Goal: Task Accomplishment & Management: Use online tool/utility

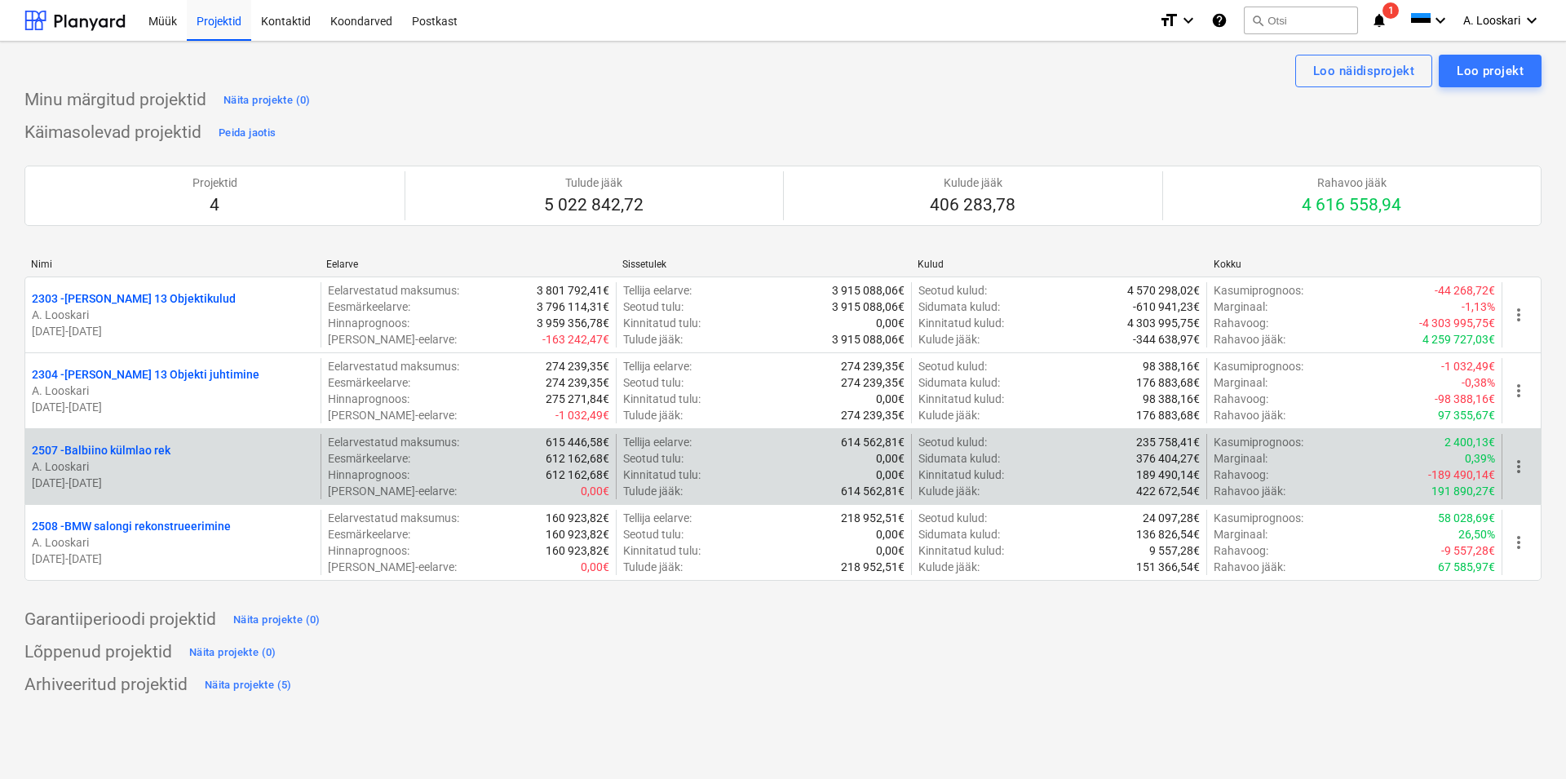
click at [147, 449] on p "2507 - Balbiino külmlao rek" at bounding box center [101, 450] width 139 height 16
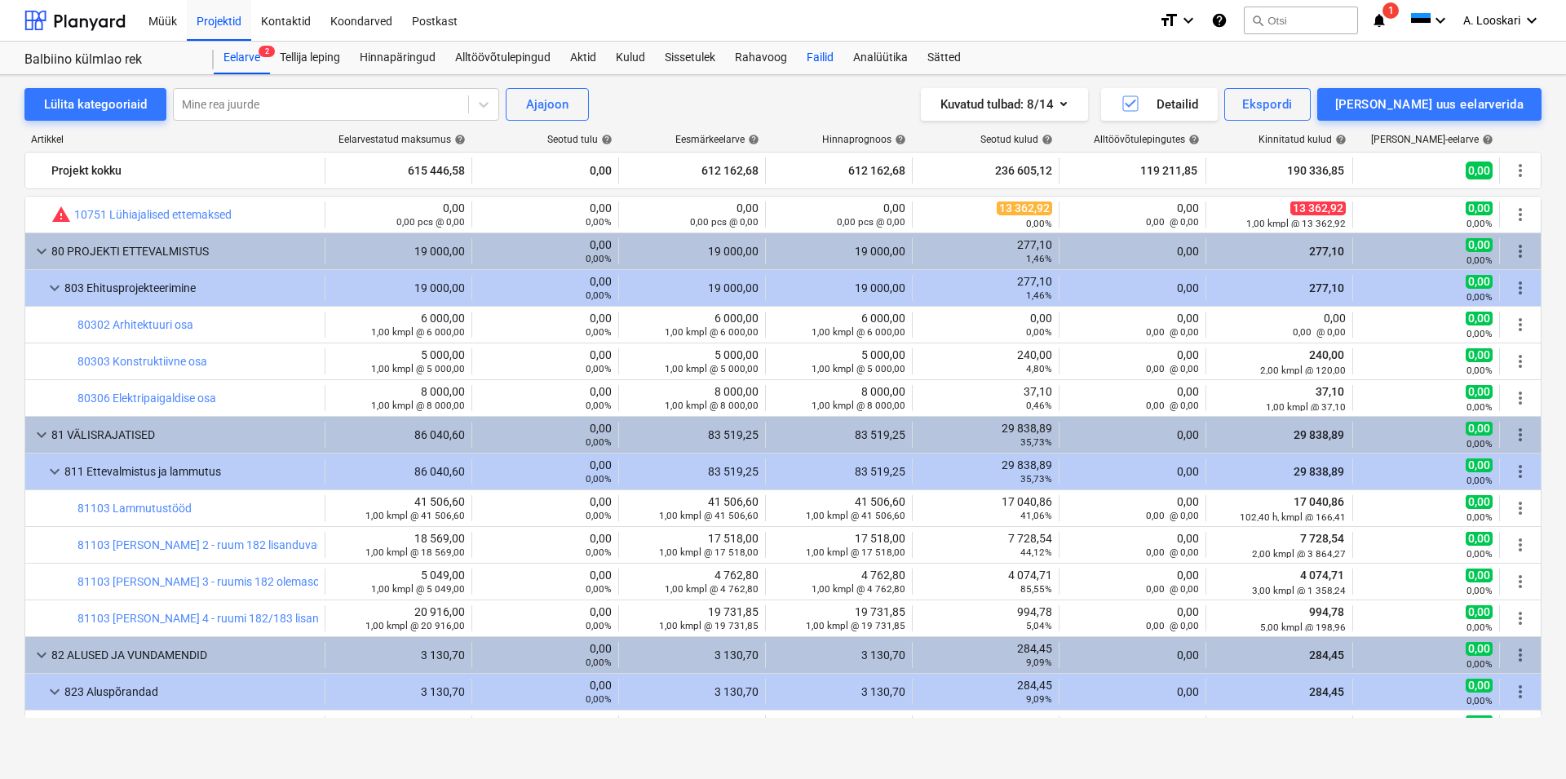
click at [816, 54] on div "Failid" at bounding box center [820, 58] width 46 height 33
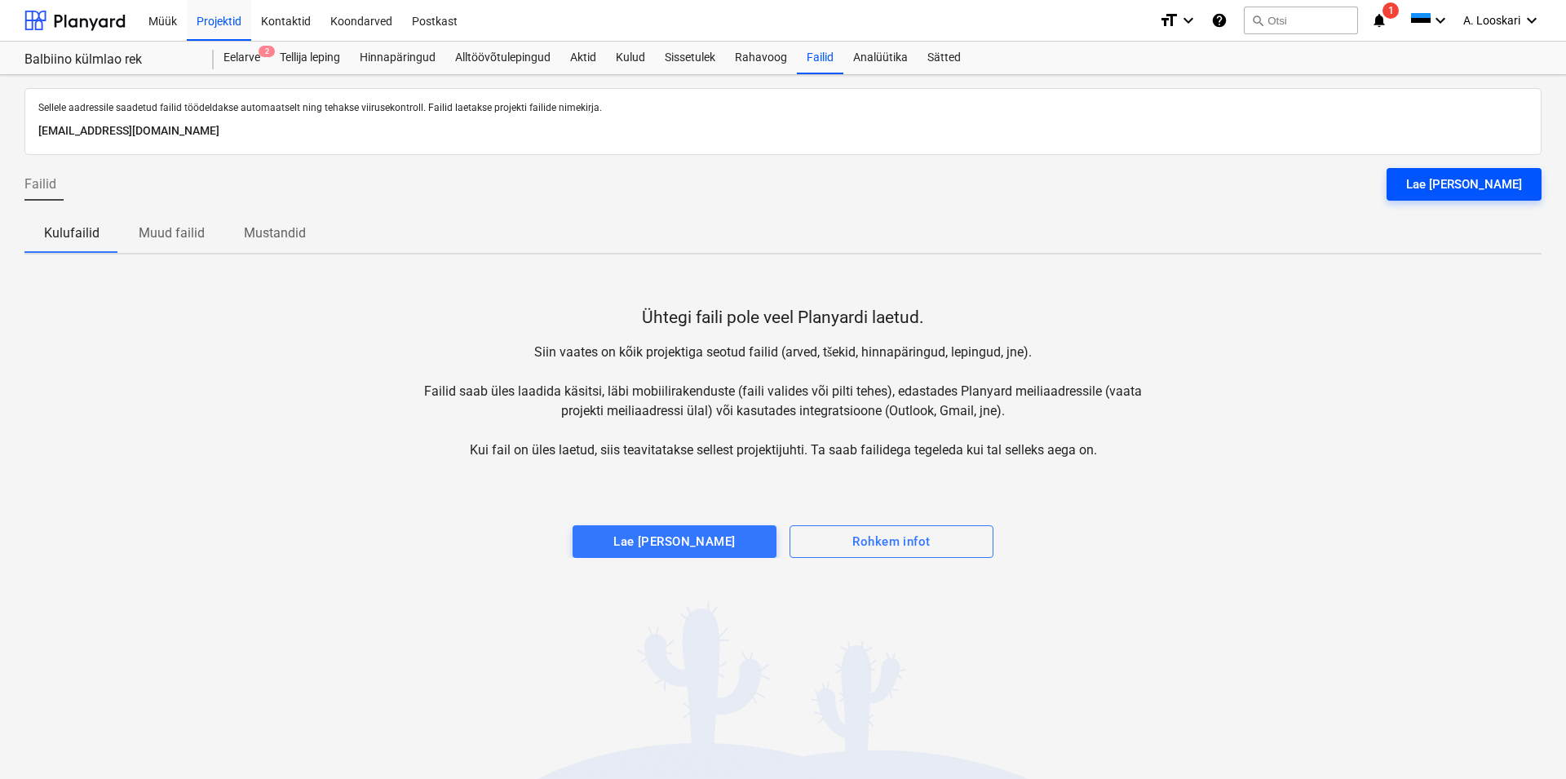
click at [1474, 179] on div "Lae [PERSON_NAME]" at bounding box center [1464, 184] width 116 height 21
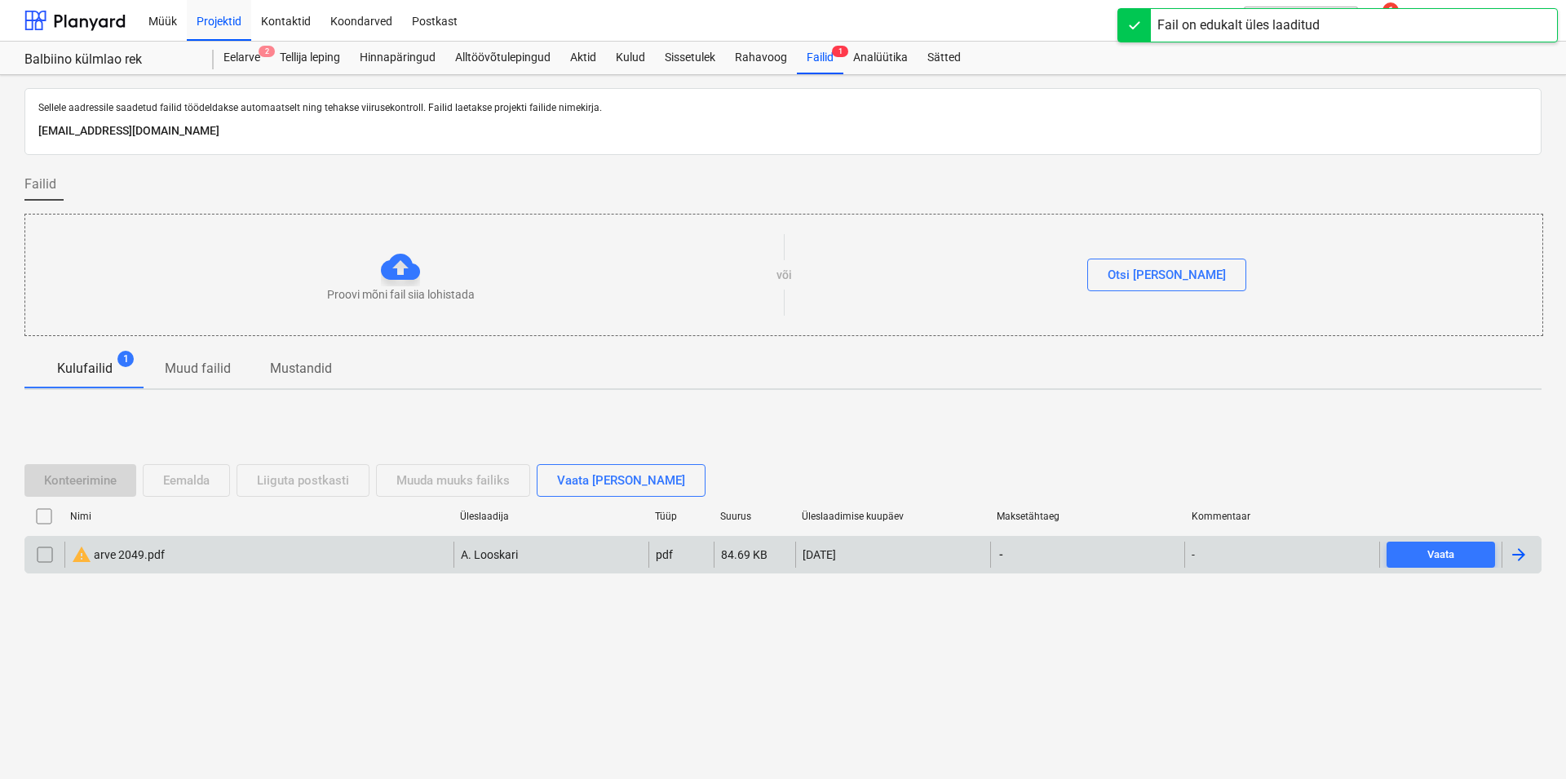
click at [127, 556] on div "warning arve 2049.pdf" at bounding box center [118, 555] width 93 height 20
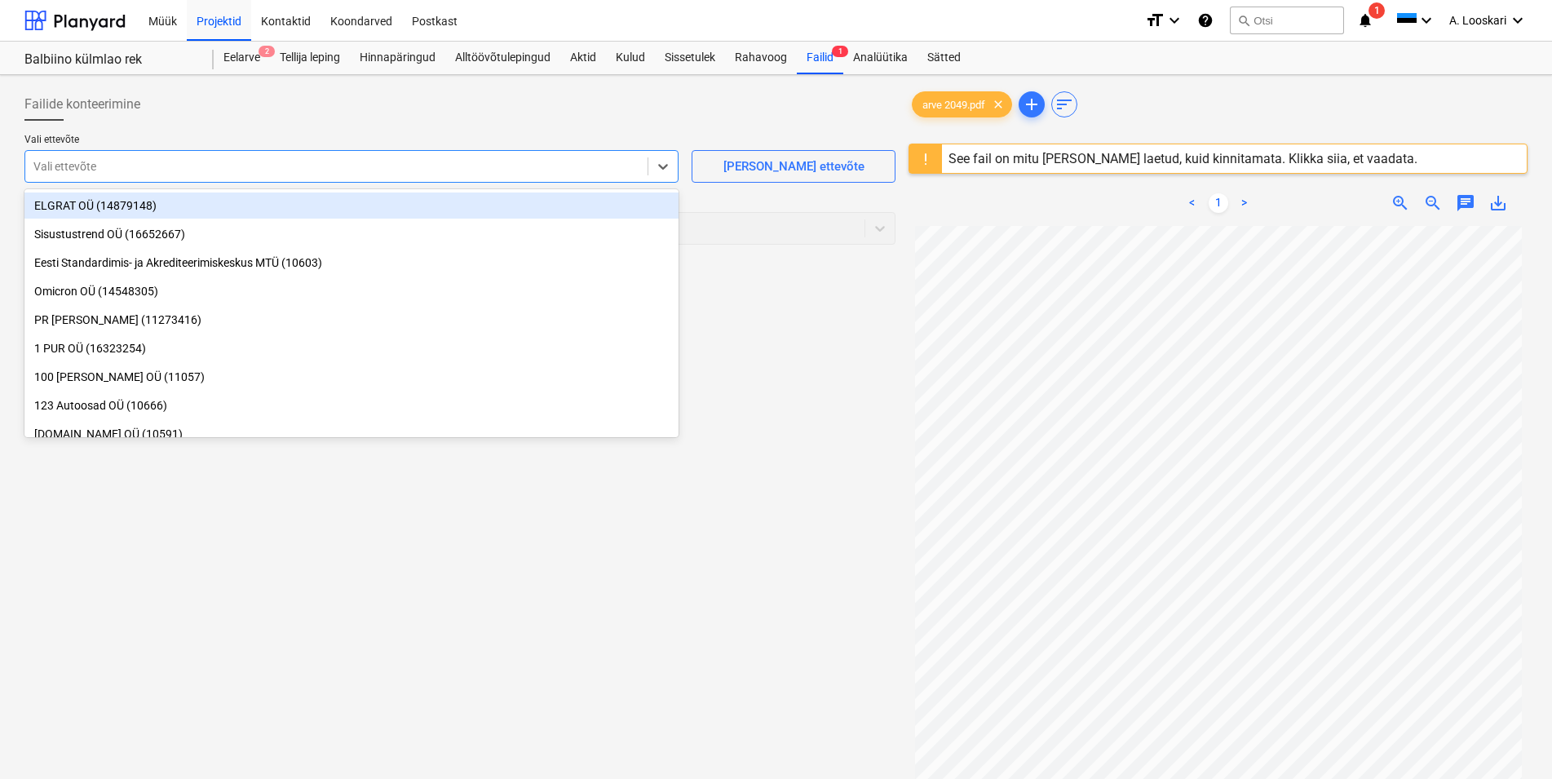
click at [134, 163] on div at bounding box center [336, 166] width 606 height 16
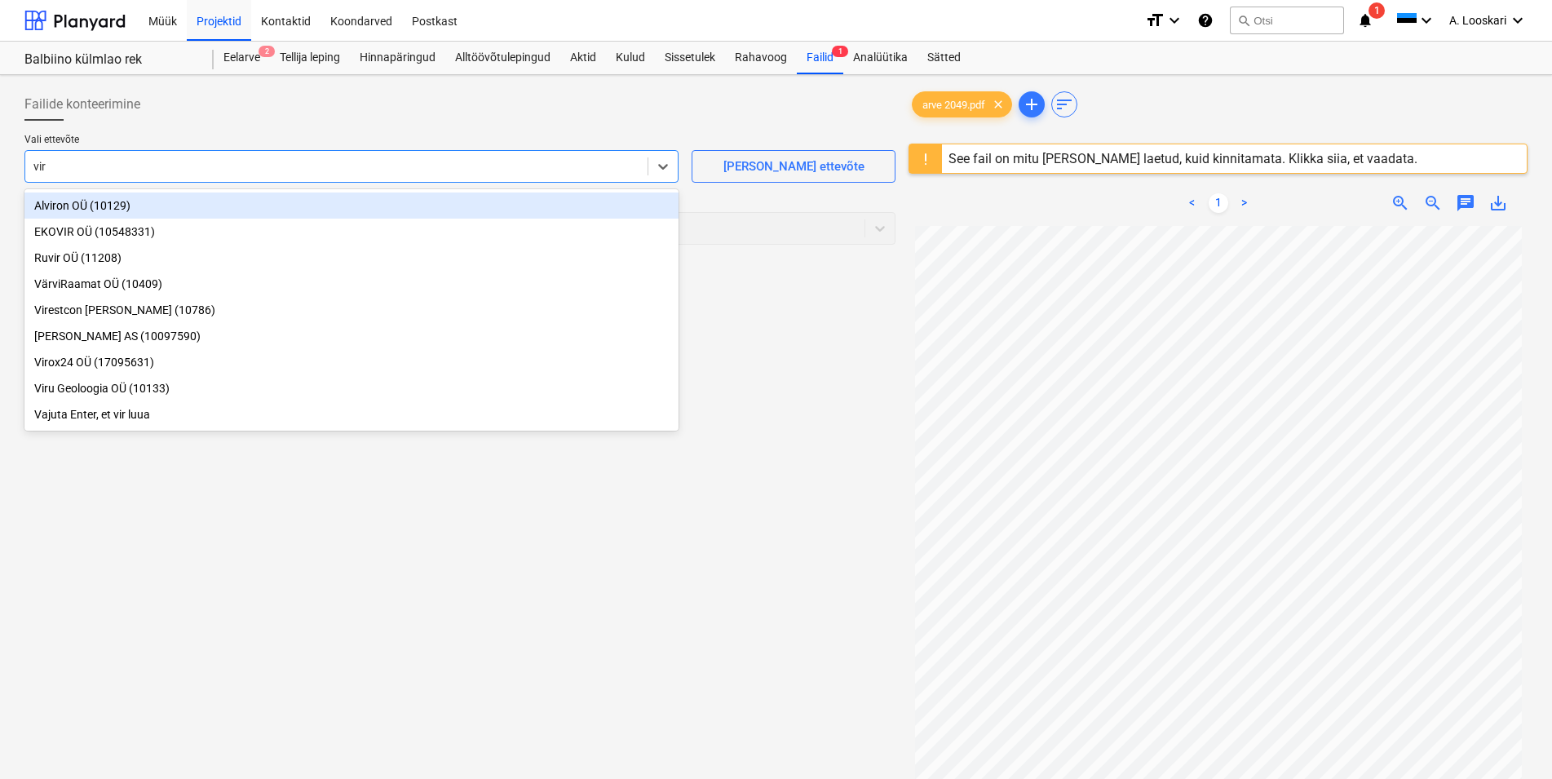
type input "viro"
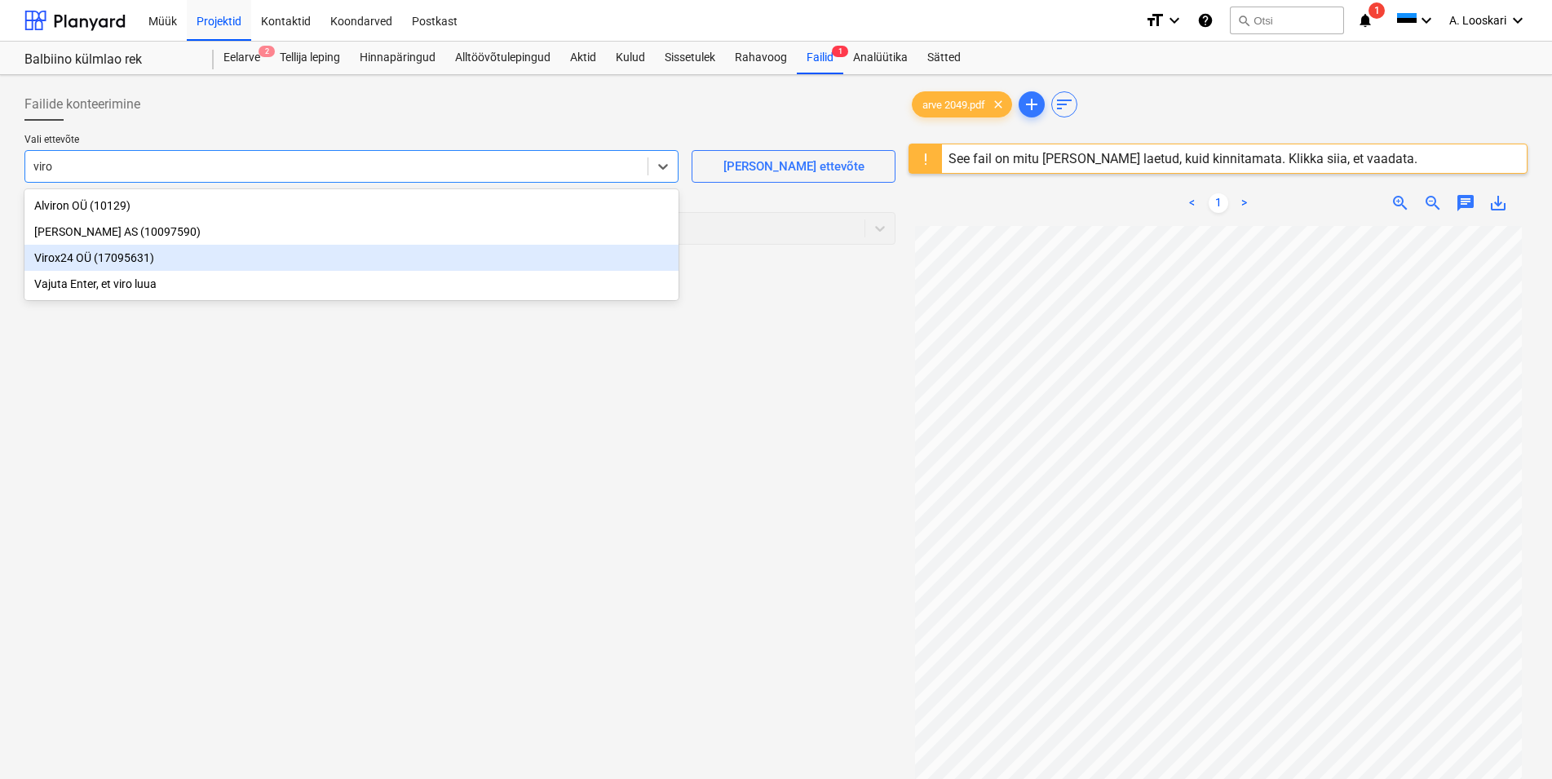
click at [58, 256] on div "Virox24 OÜ (17095631)" at bounding box center [351, 258] width 654 height 26
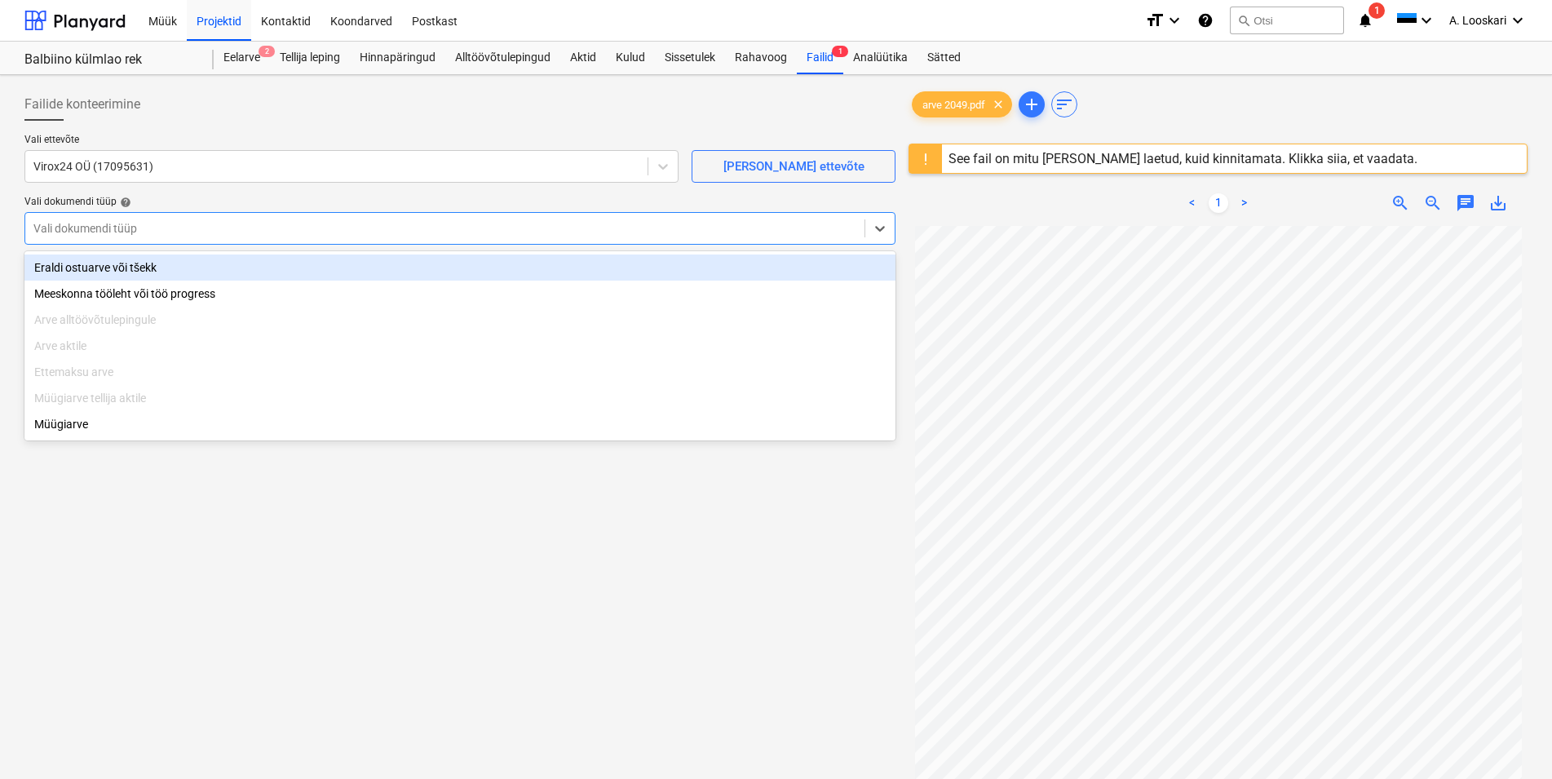
click at [88, 232] on div at bounding box center [444, 228] width 823 height 16
click at [113, 267] on div "Eraldi ostuarve või tšekk" at bounding box center [459, 268] width 871 height 26
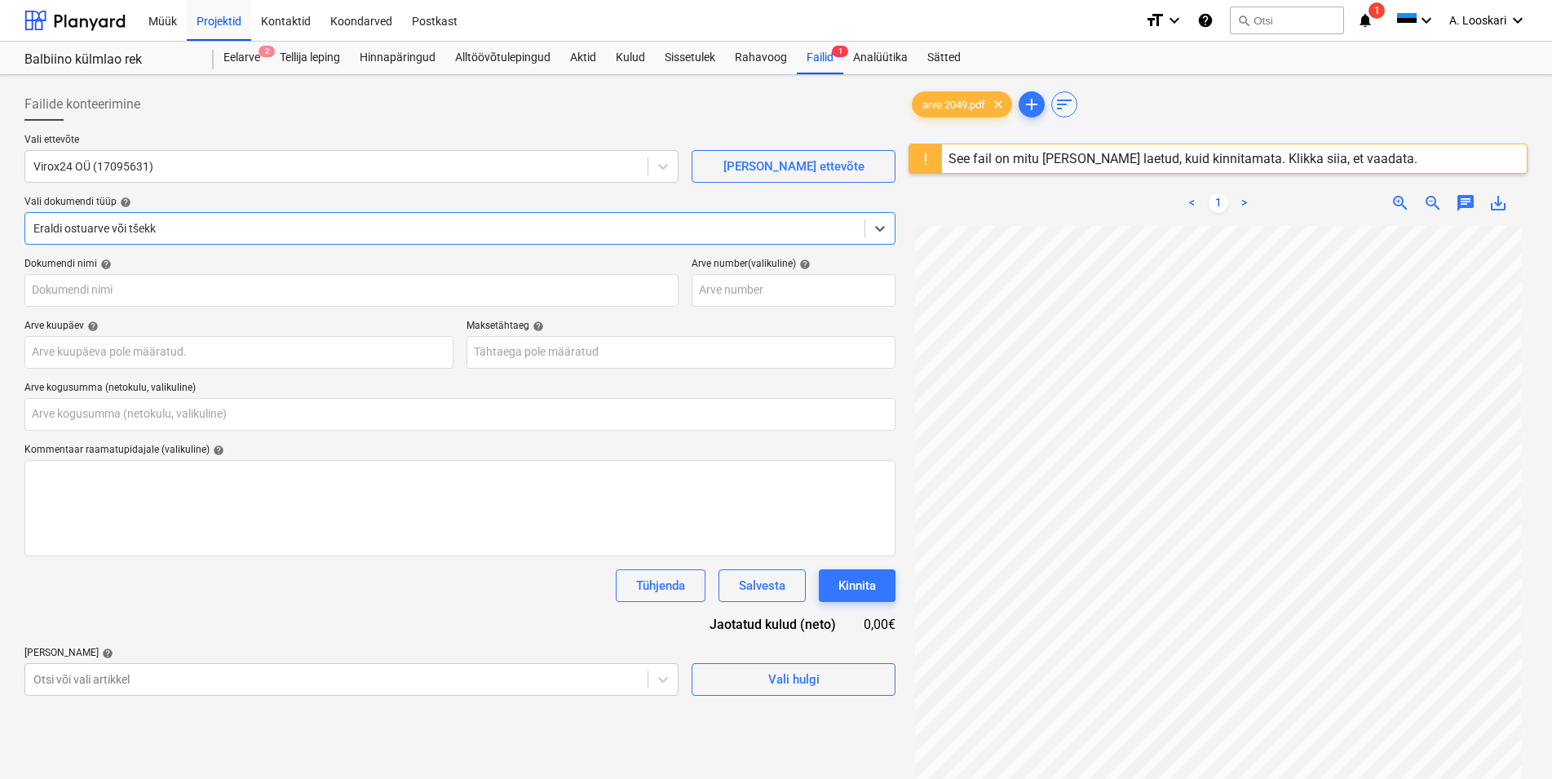
type input "arve 2049.pdf"
type input "0,00"
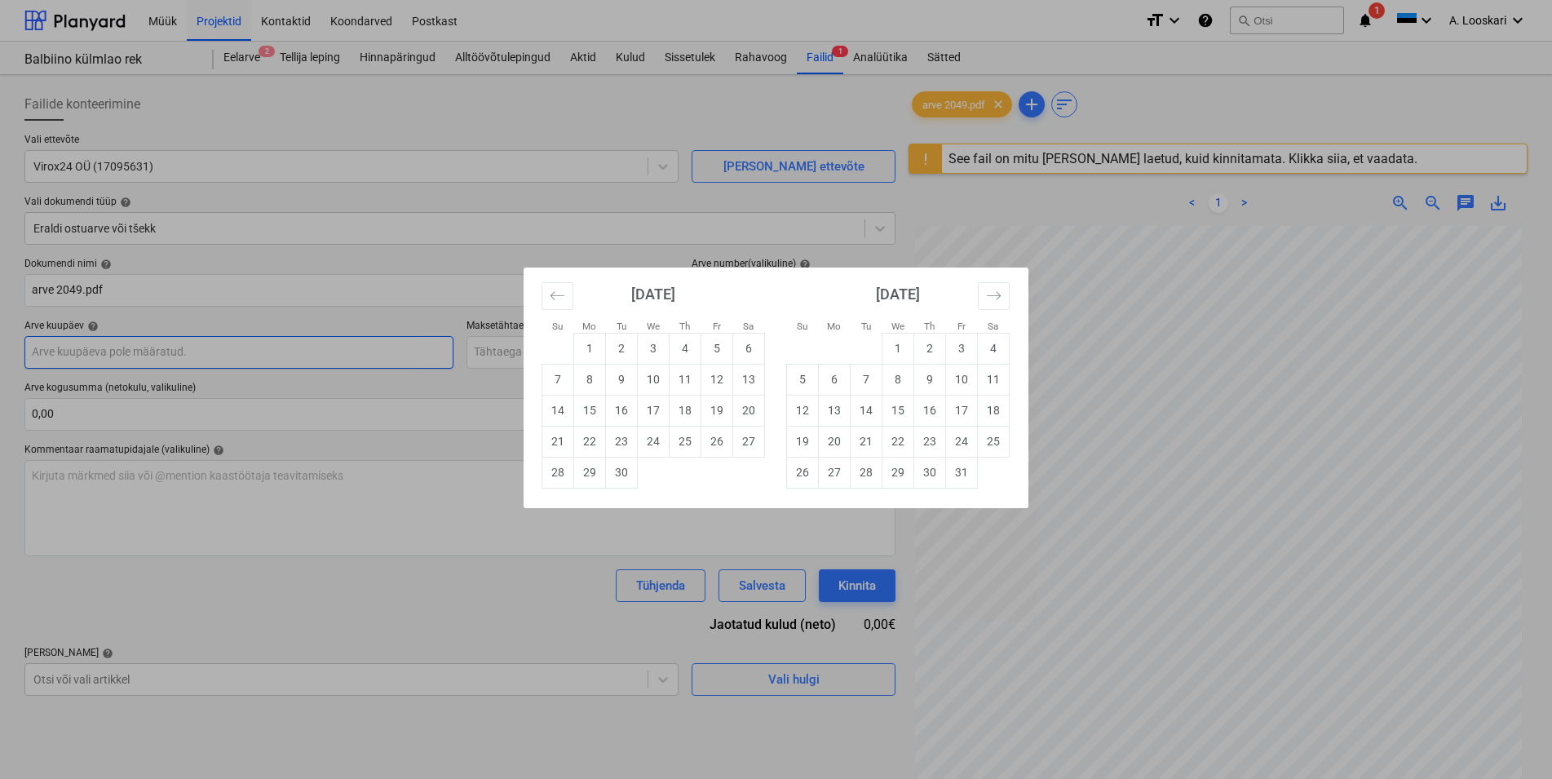
click at [117, 352] on input "text" at bounding box center [238, 352] width 429 height 33
click at [654, 410] on td "17" at bounding box center [654, 410] width 32 height 31
type input "[DATE]"
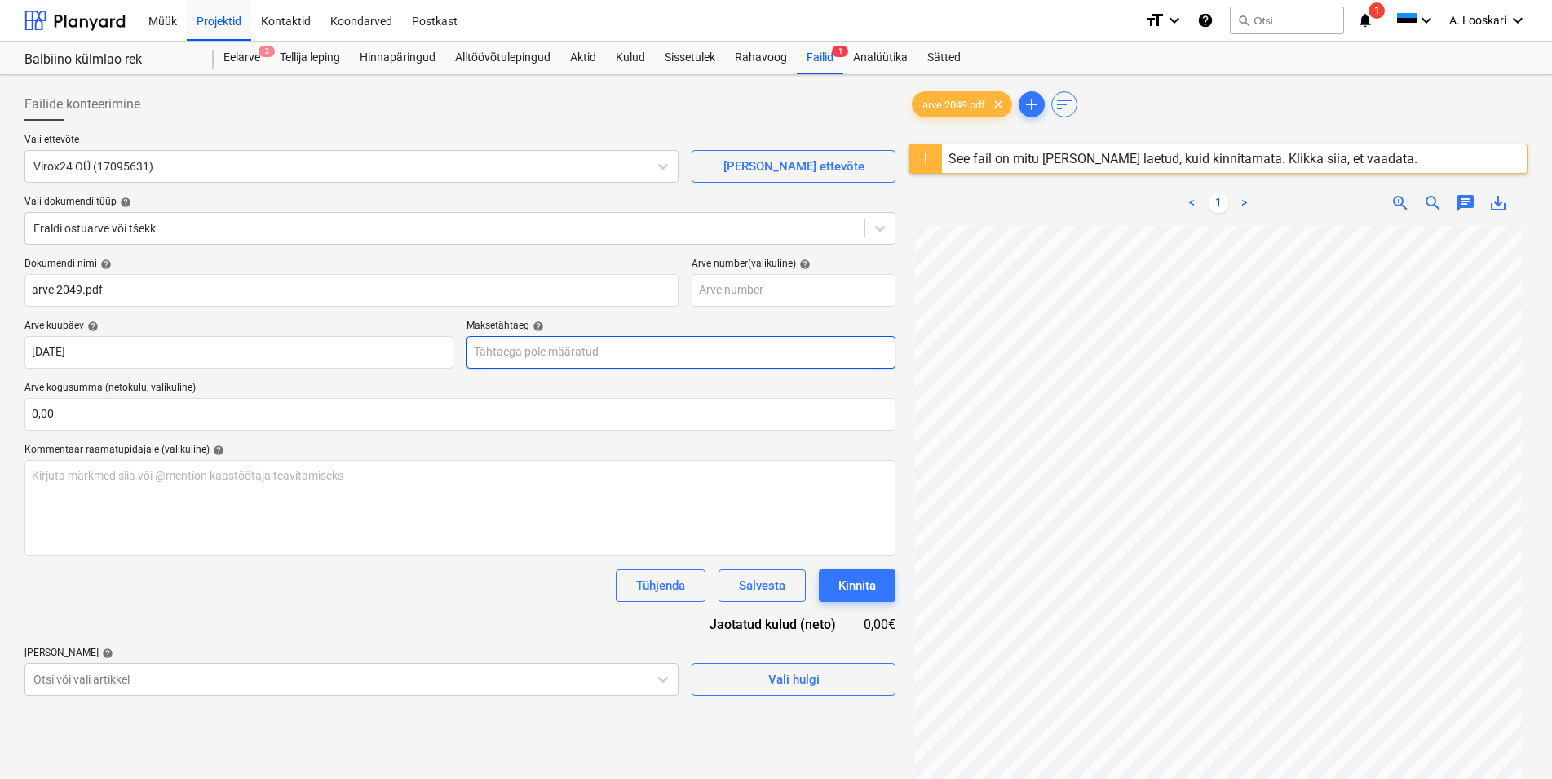
click at [575, 352] on input "text" at bounding box center [681, 352] width 429 height 33
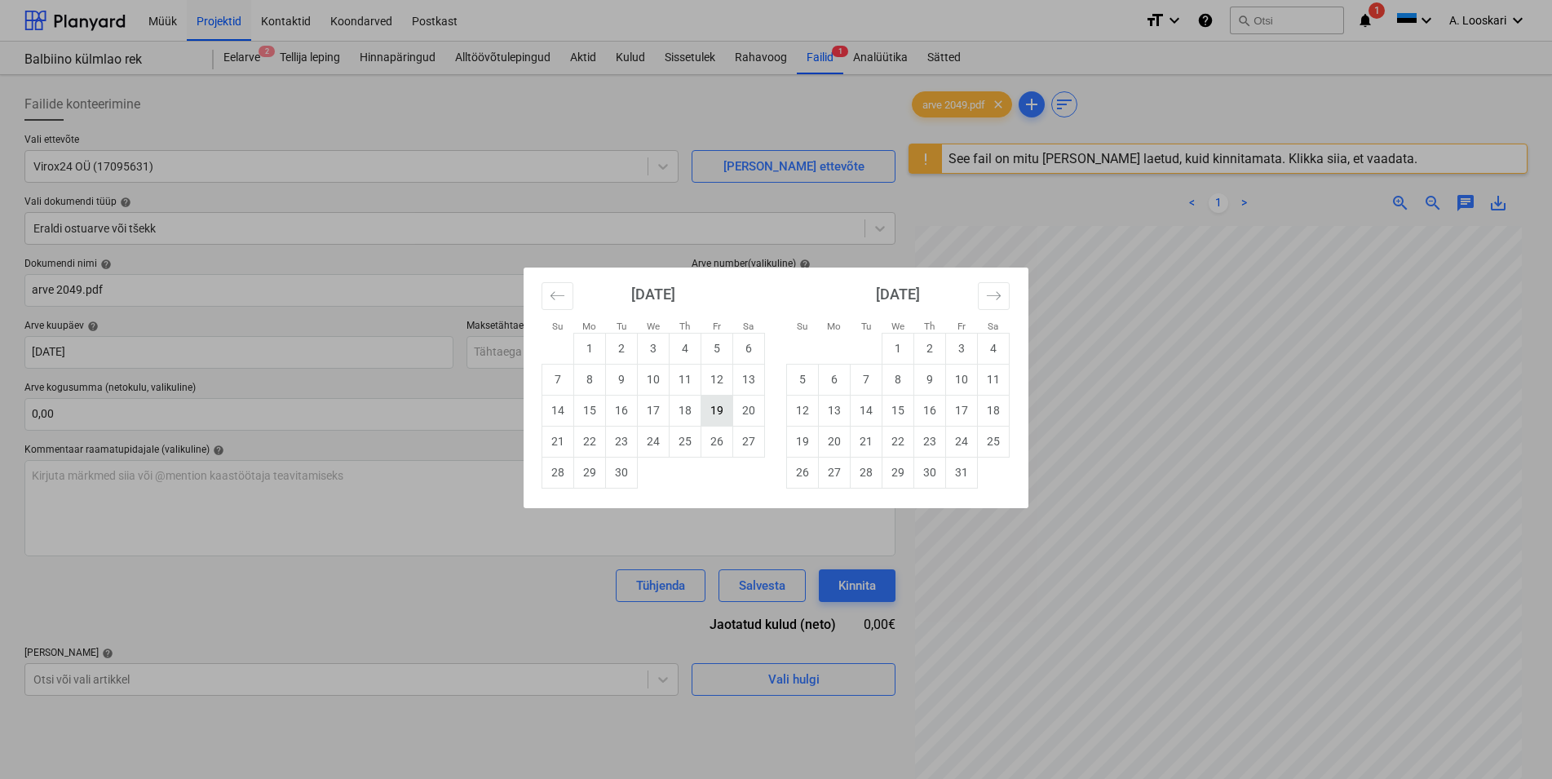
click at [716, 406] on td "19" at bounding box center [718, 410] width 32 height 31
type input "[DATE]"
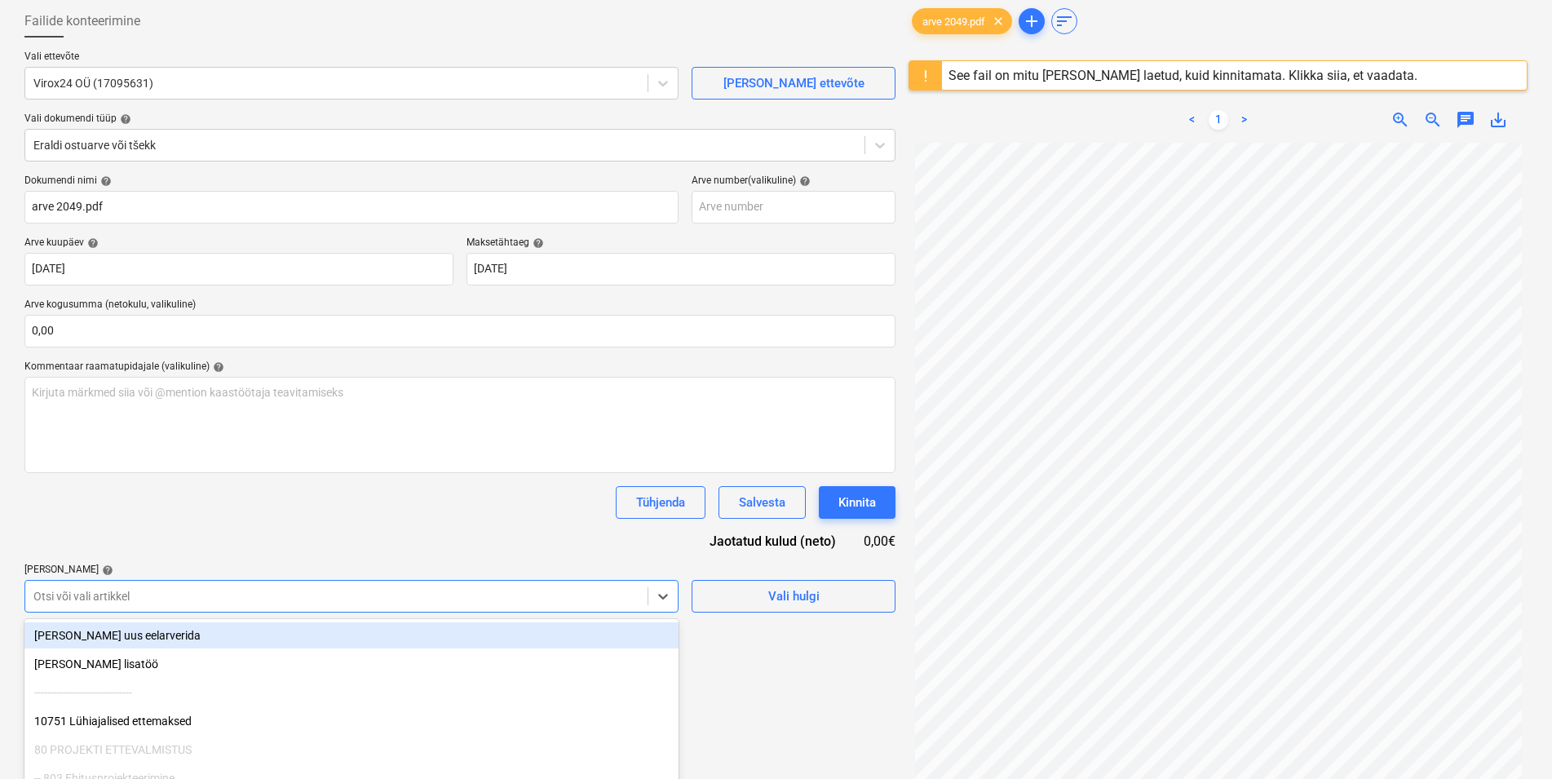
scroll to position [178, 0]
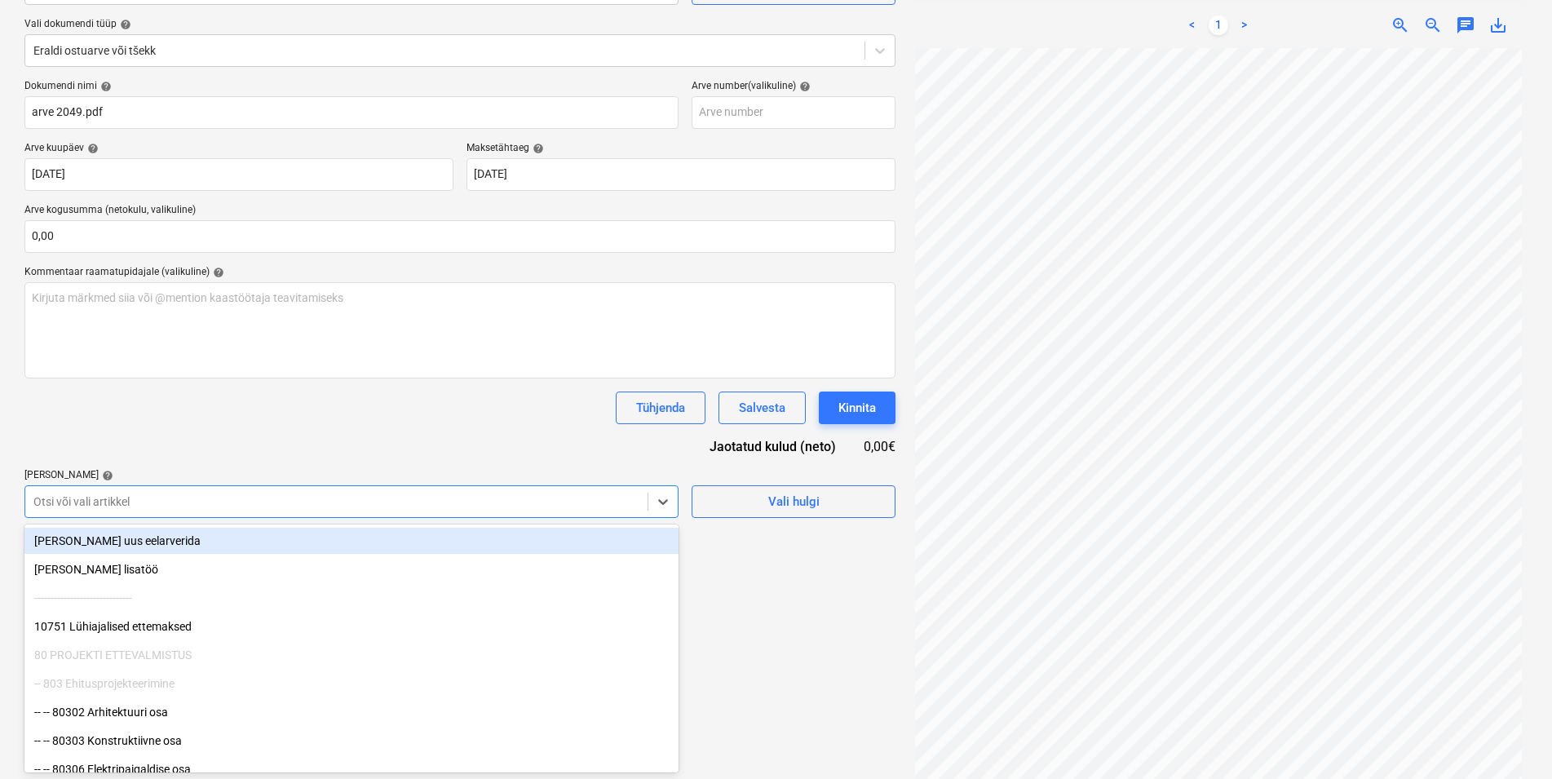
click at [148, 600] on body "Müük Projektid Kontaktid Koondarved Postkast format_size keyboard_arrow_down he…" at bounding box center [776, 211] width 1552 height 779
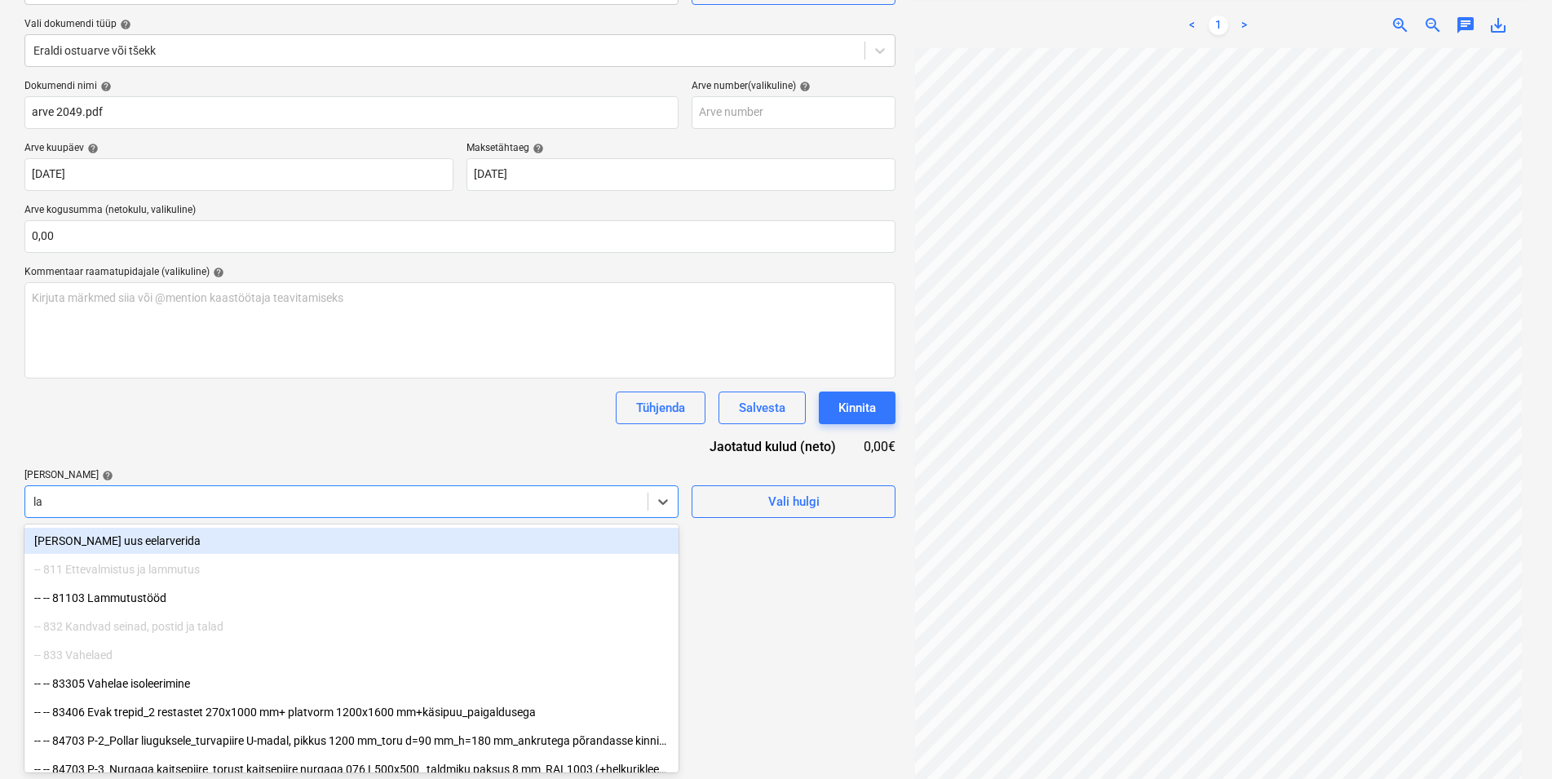
type input "lam"
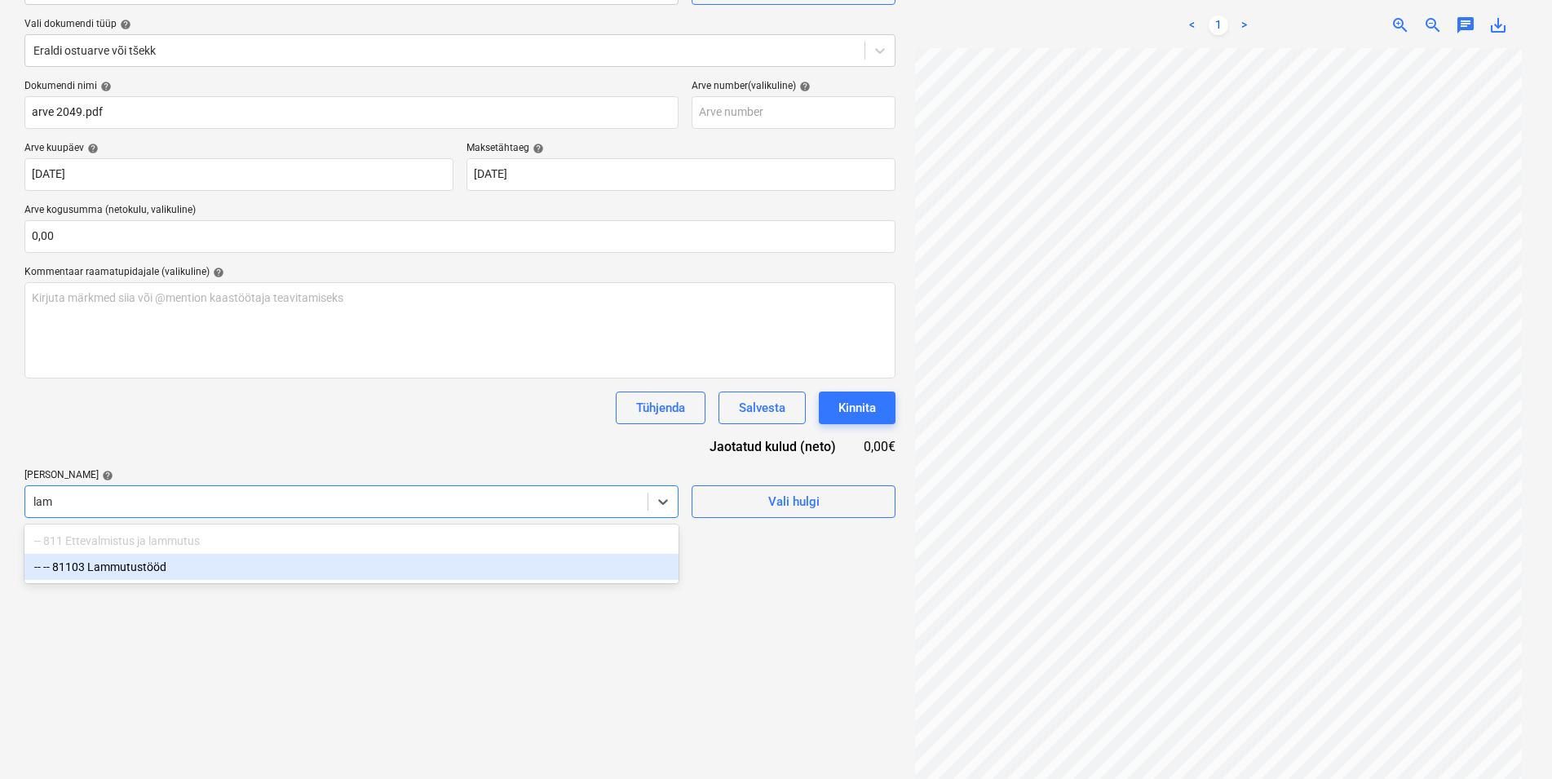
click at [156, 568] on div "-- -- 81103 Lammutustööd" at bounding box center [351, 567] width 654 height 26
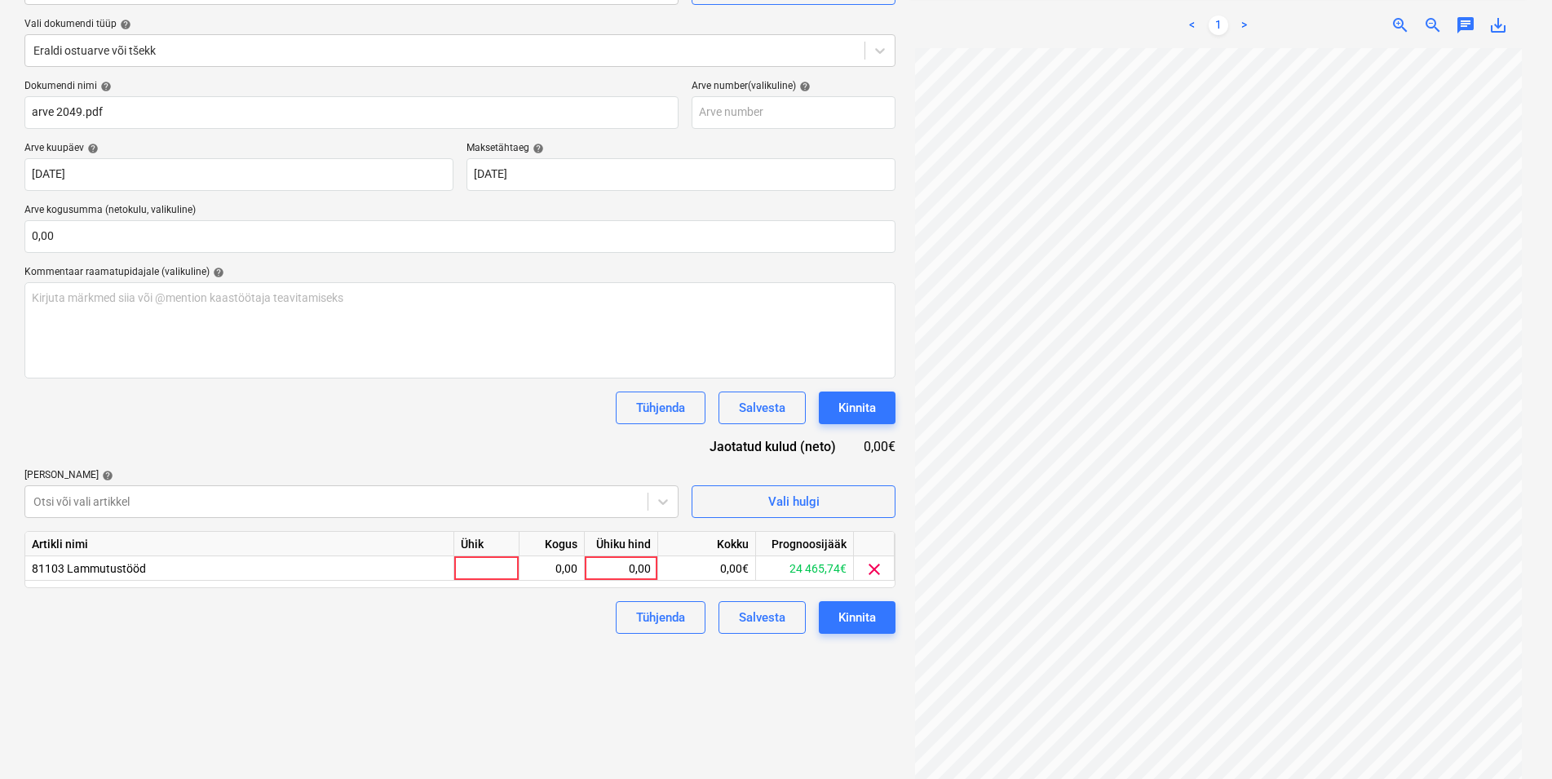
click at [279, 427] on div "Dokumendi nimi help arve 2049.pdf Arve number (valikuline) help Arve kuupäev he…" at bounding box center [459, 357] width 871 height 554
click at [477, 570] on div at bounding box center [486, 568] width 65 height 24
type input "kmpl"
click at [542, 566] on div "0,00" at bounding box center [551, 568] width 51 height 24
type input "1"
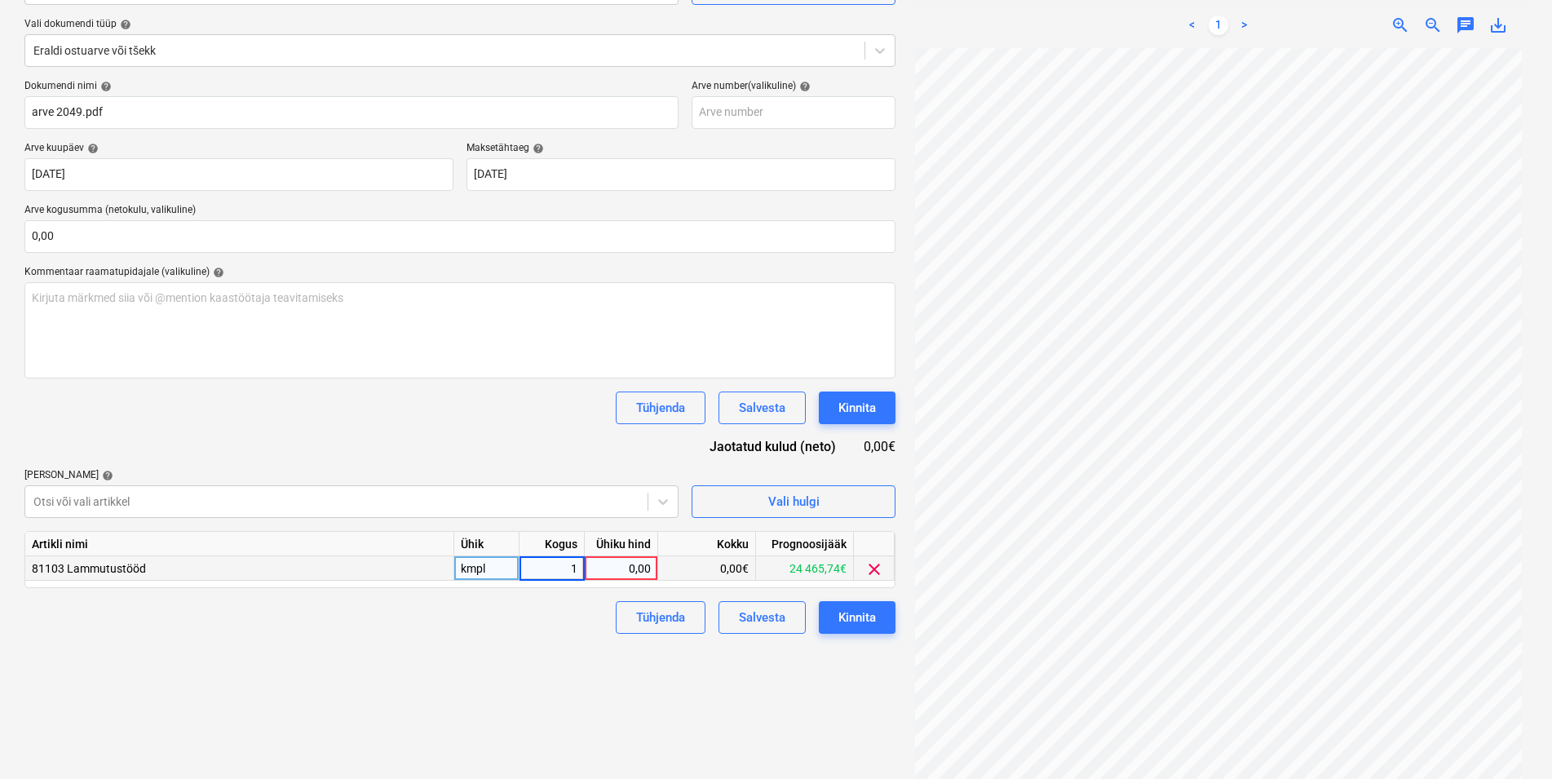
click at [620, 567] on div "0,00" at bounding box center [621, 568] width 60 height 24
type input "3127,5"
click at [526, 647] on div "Failide konteerimine Vali ettevõte Virox24 OÜ (17095631) [PERSON_NAME] uus ette…" at bounding box center [460, 346] width 884 height 884
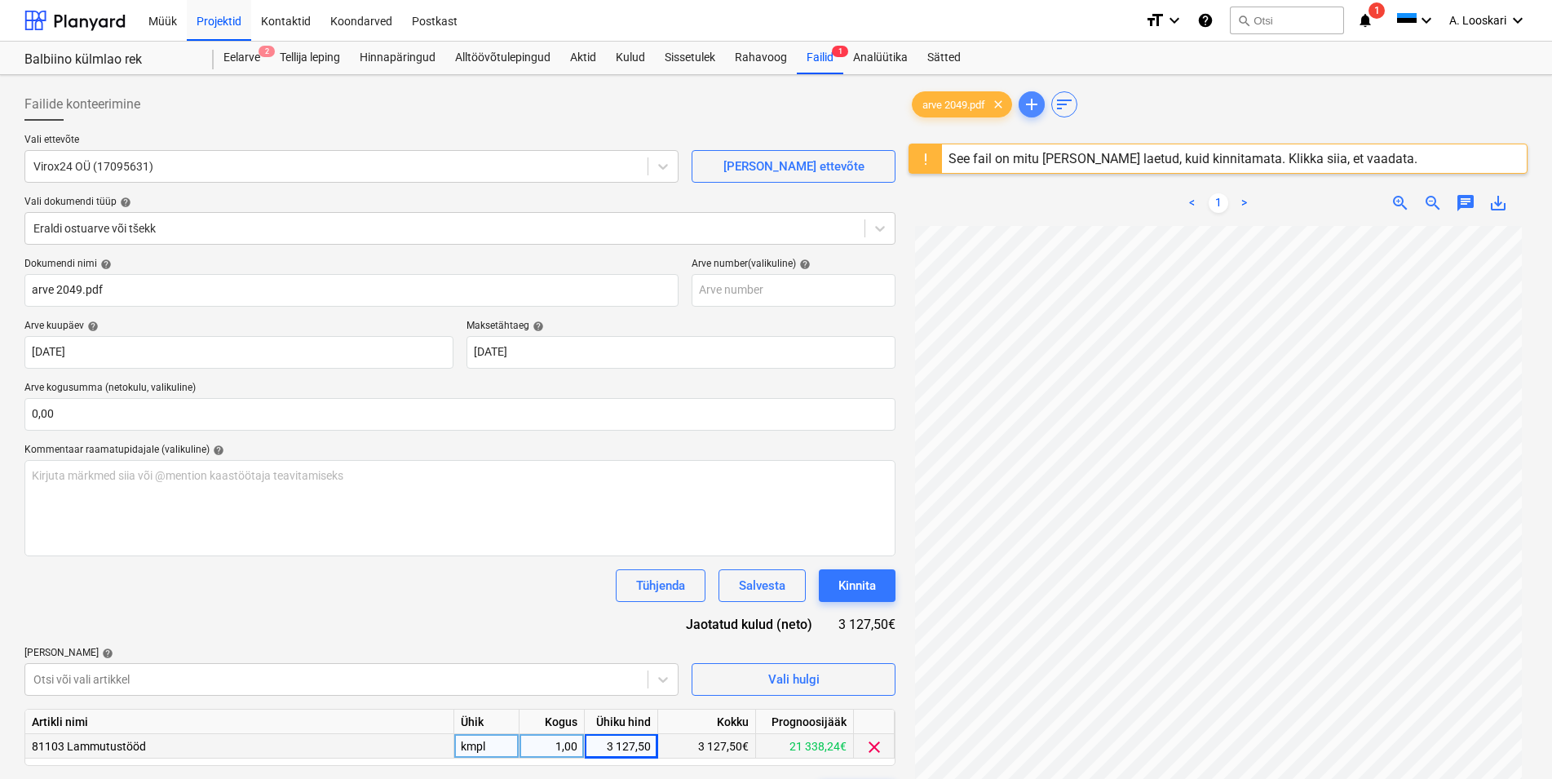
click at [1037, 104] on span "add" at bounding box center [1032, 105] width 20 height 20
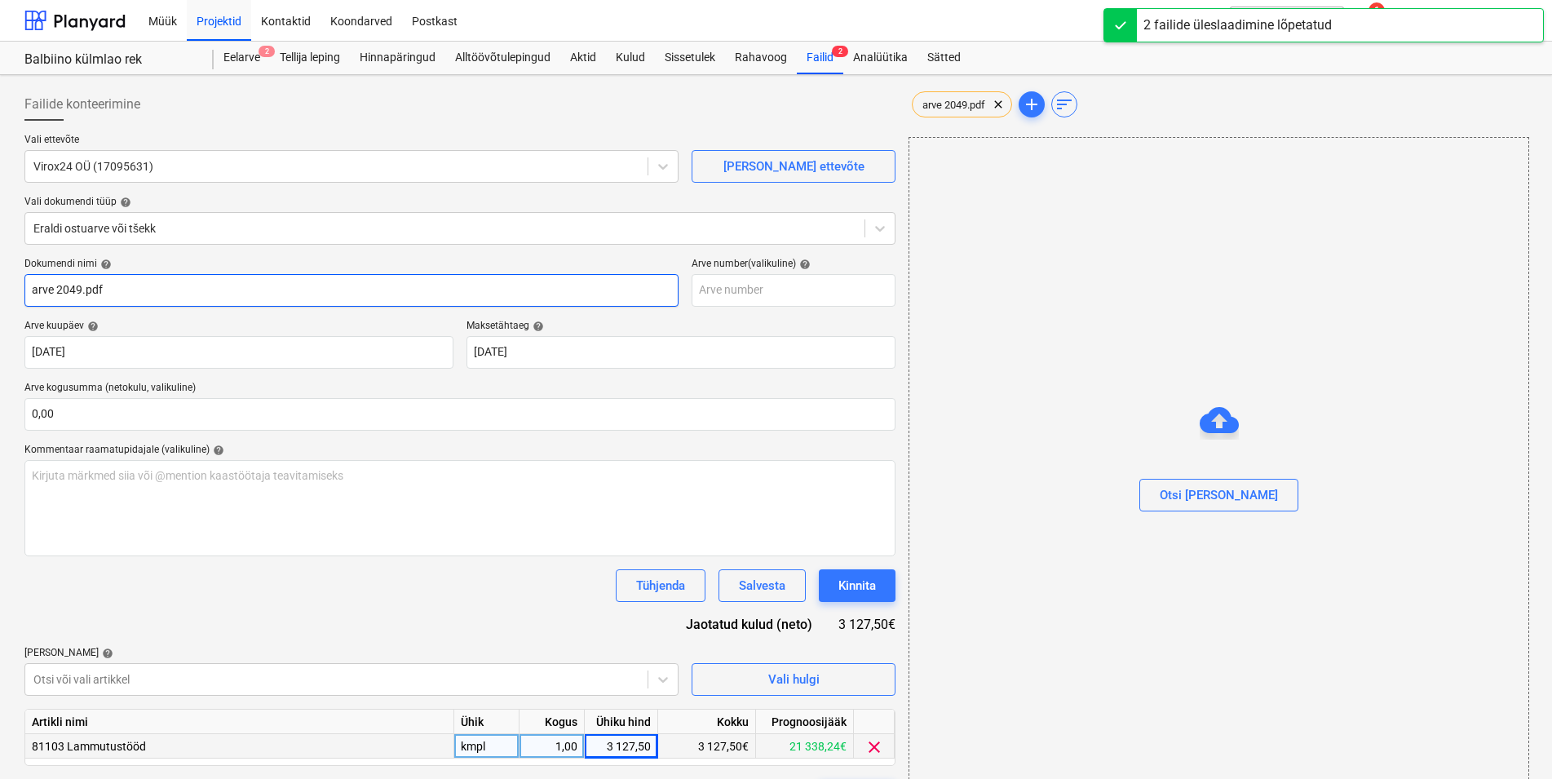
type input "tunnileht_september_2025.pdf"
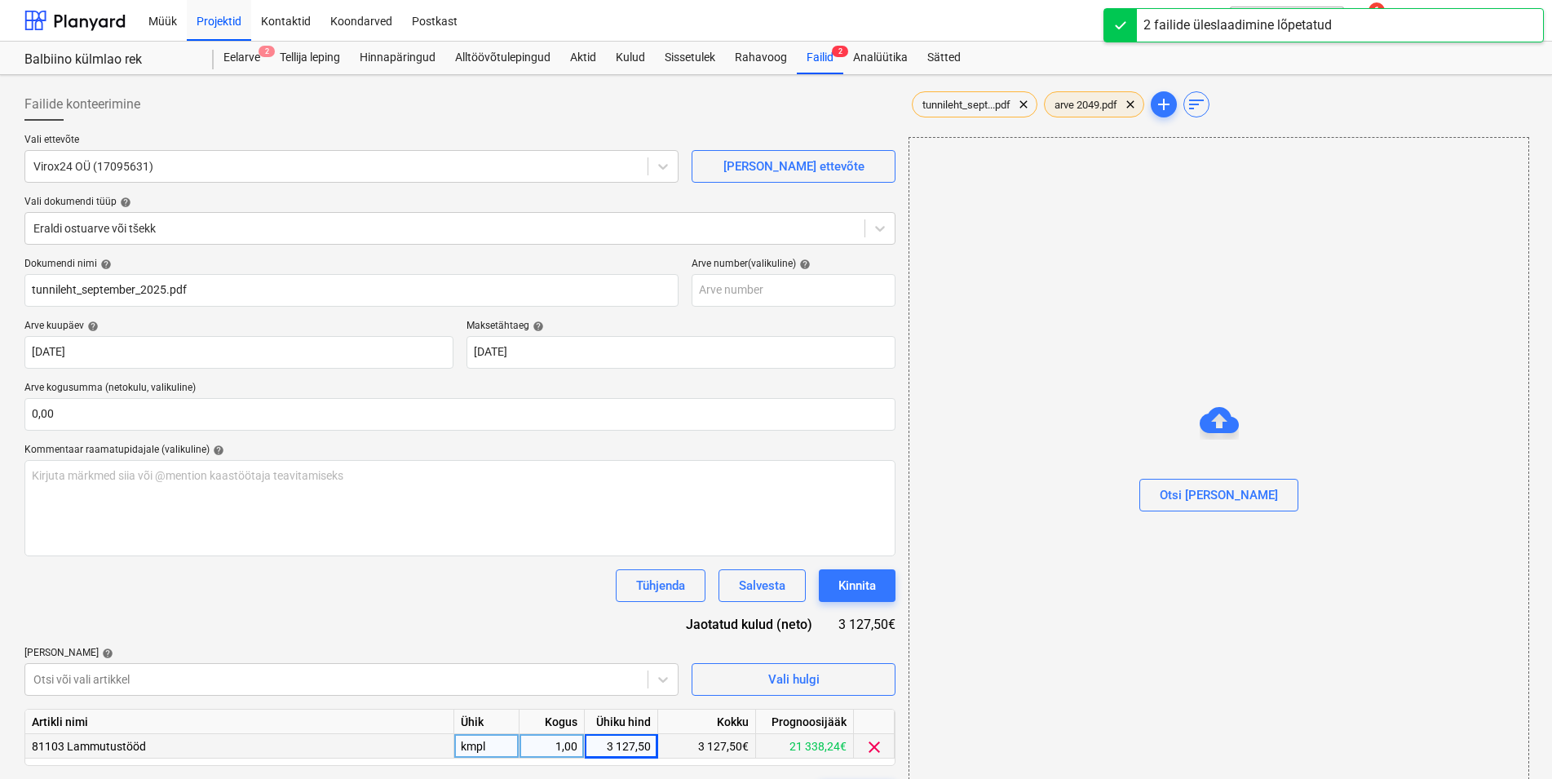
click at [1080, 100] on span "arve 2049.pdf" at bounding box center [1086, 105] width 82 height 12
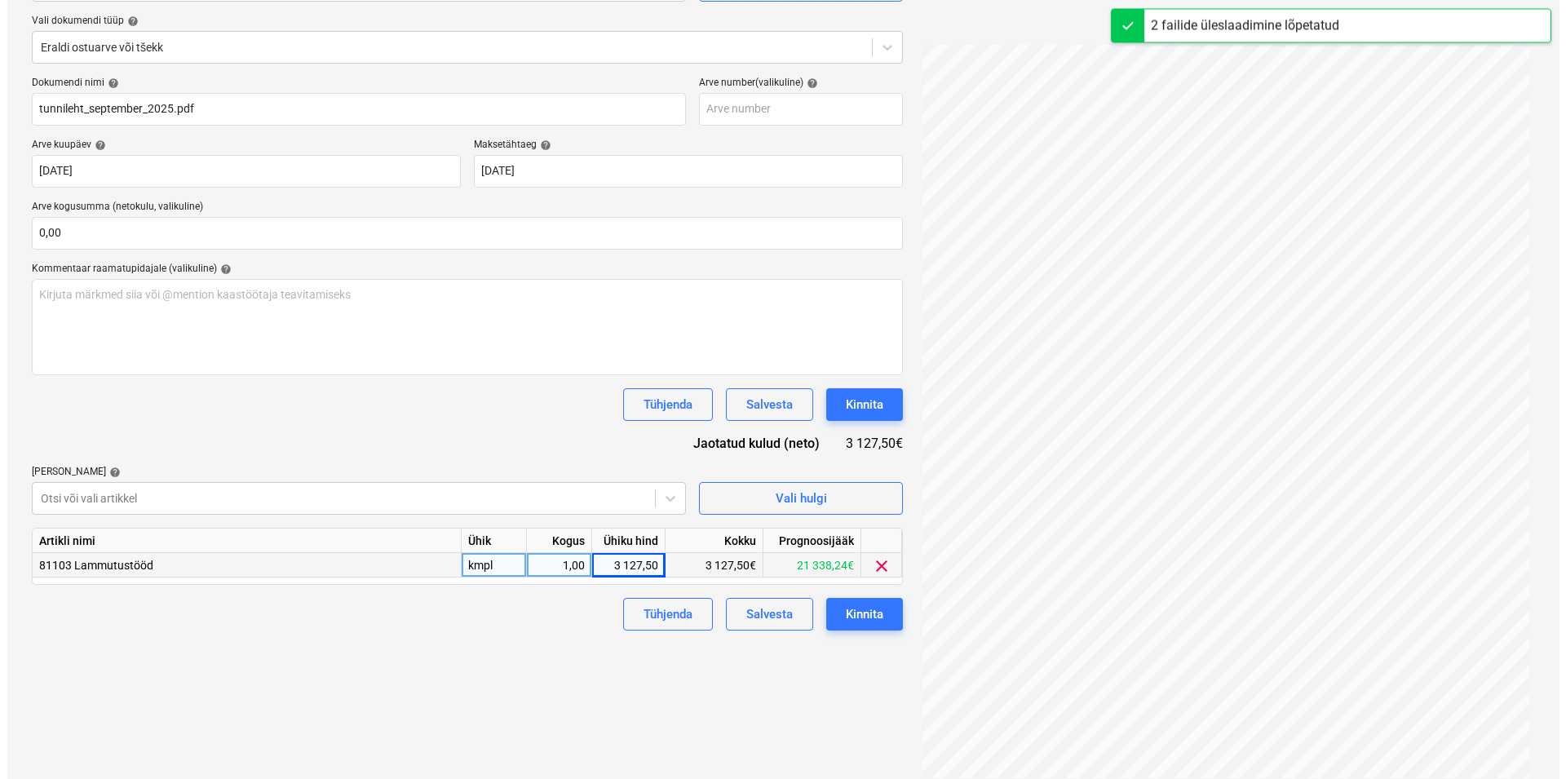
scroll to position [193, 0]
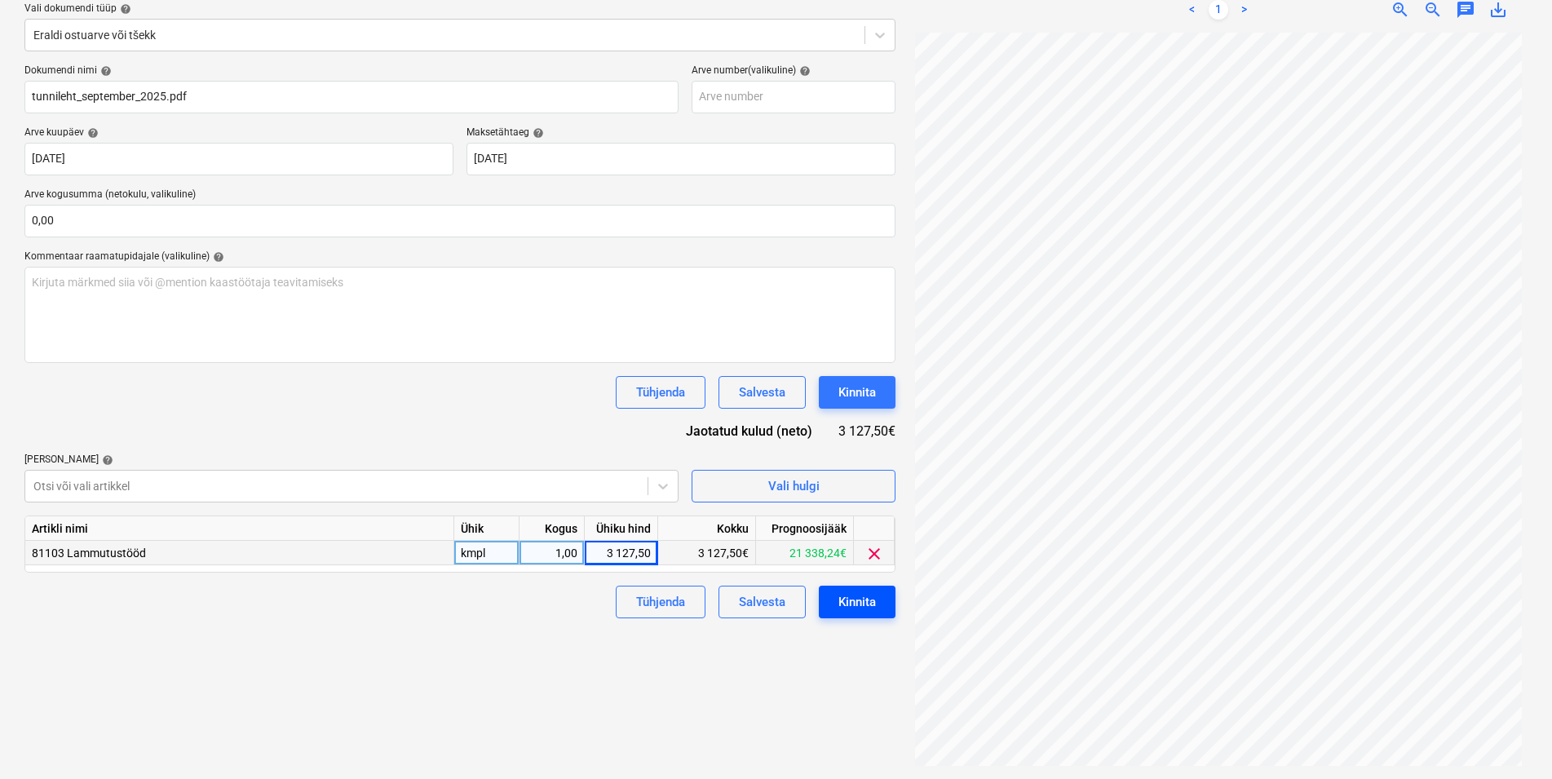
click at [862, 597] on div "Kinnita" at bounding box center [858, 601] width 38 height 21
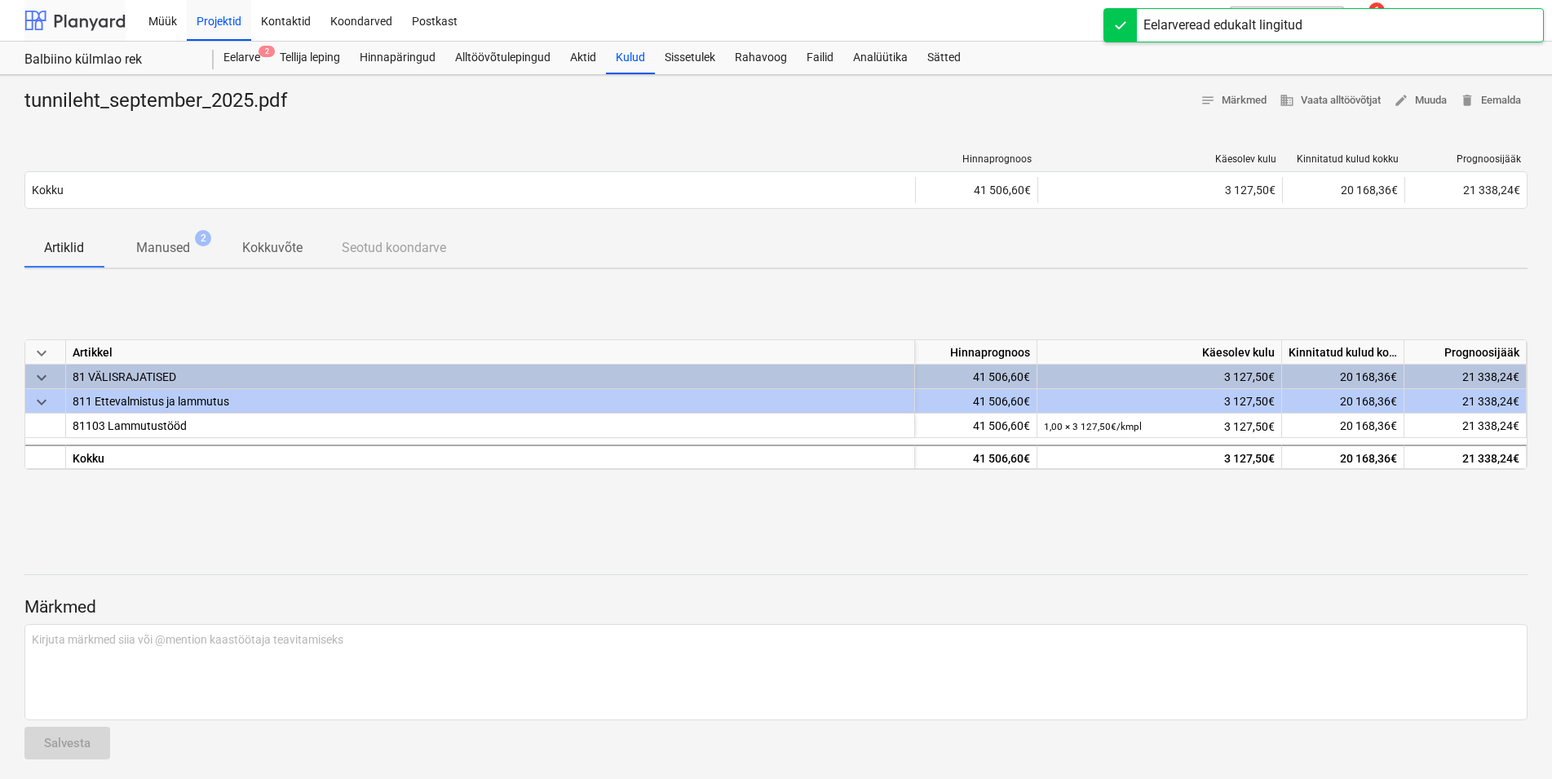
click at [82, 17] on div at bounding box center [74, 20] width 101 height 41
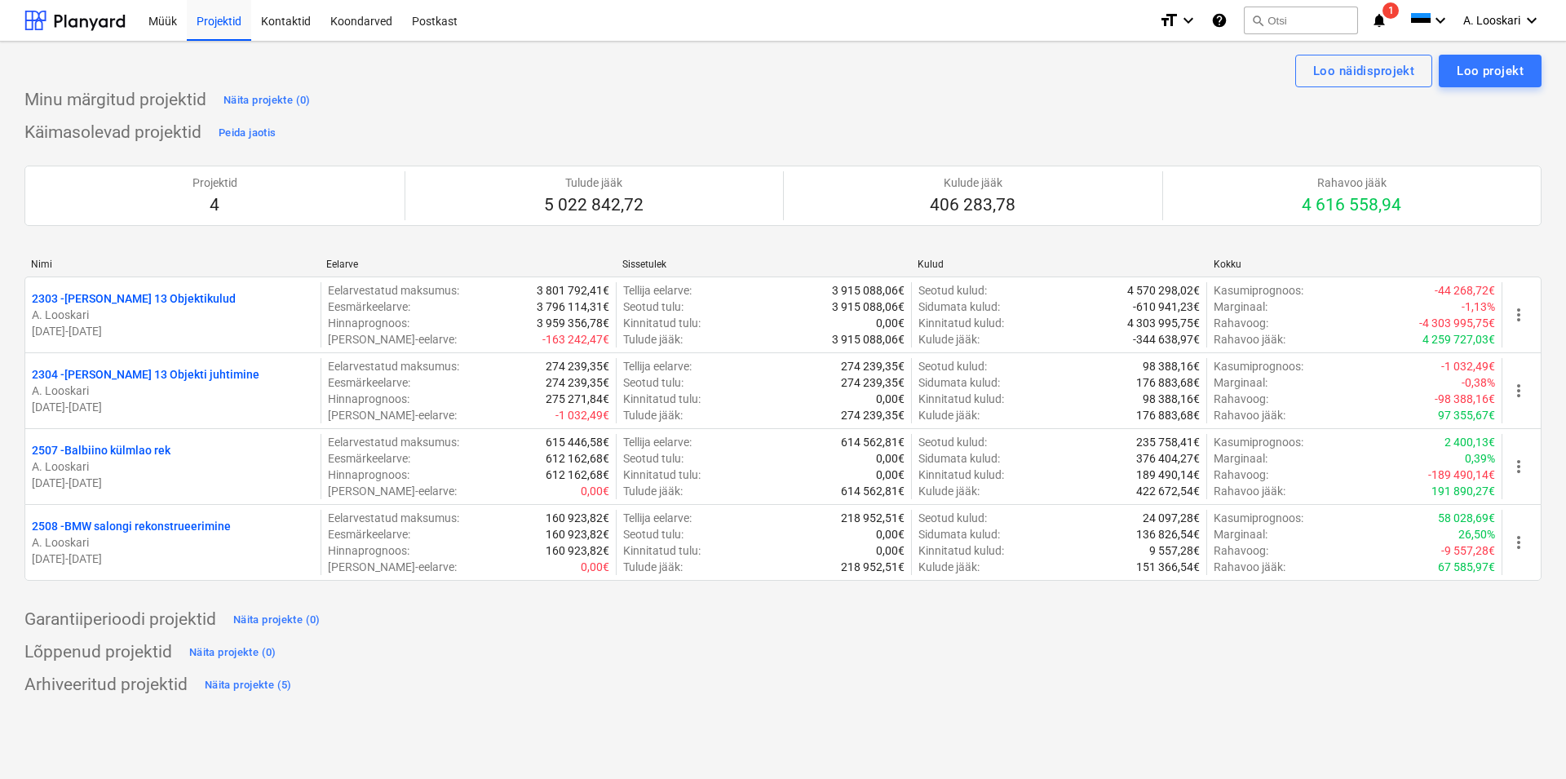
click at [1384, 16] on div "Projekti nimekirja ületoomine ebaõnnestus" at bounding box center [1280, 17] width 245 height 20
click at [1393, 2] on div "Projekti nimekirja ületoomine ebaõnnestus" at bounding box center [1280, 17] width 258 height 33
